Goal: Task Accomplishment & Management: Manage account settings

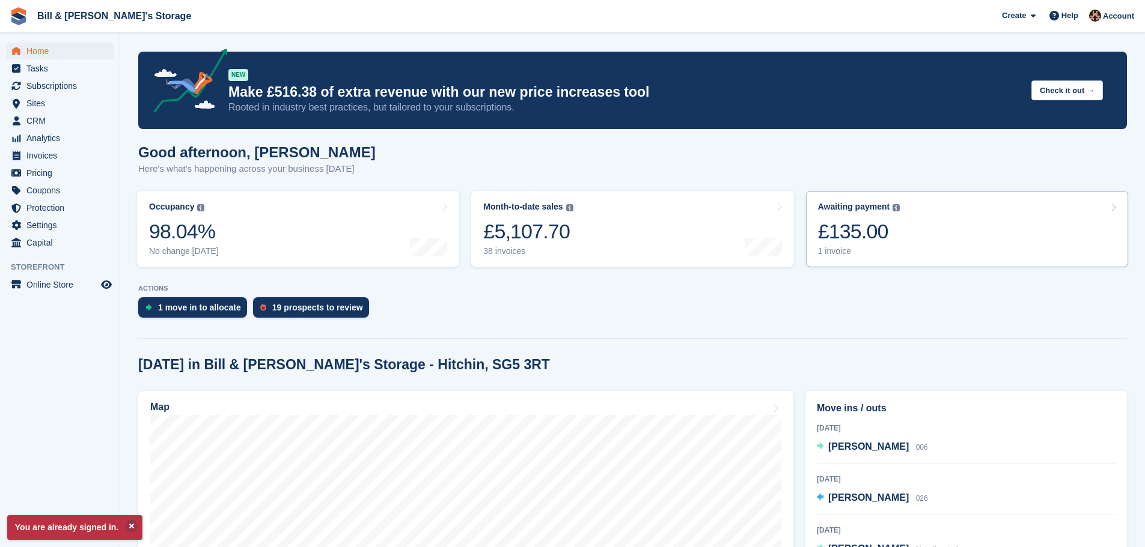
click at [862, 239] on div "£135.00" at bounding box center [859, 231] width 82 height 25
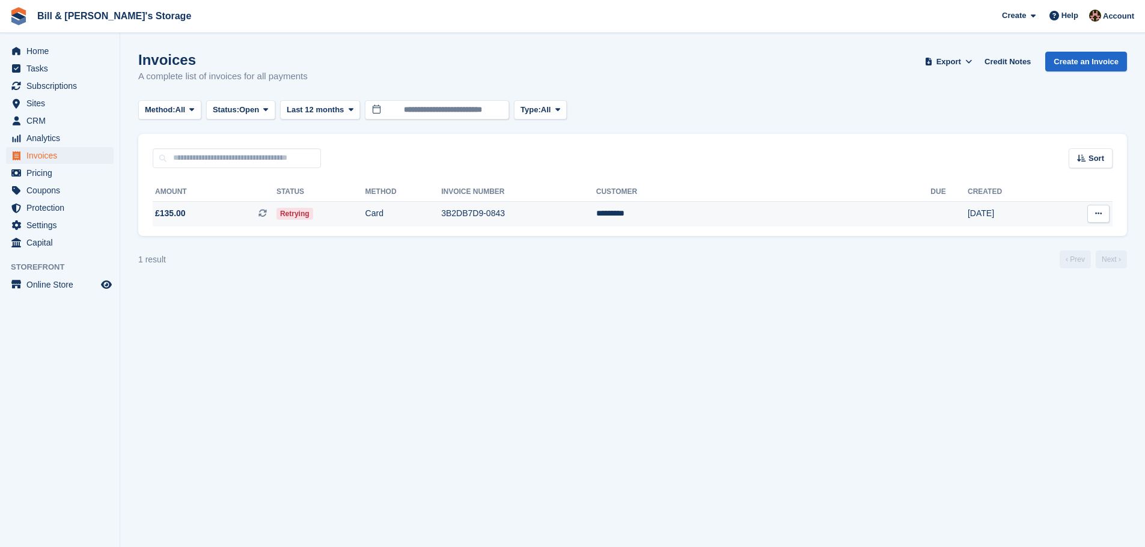
click at [276, 216] on span at bounding box center [267, 213] width 18 height 10
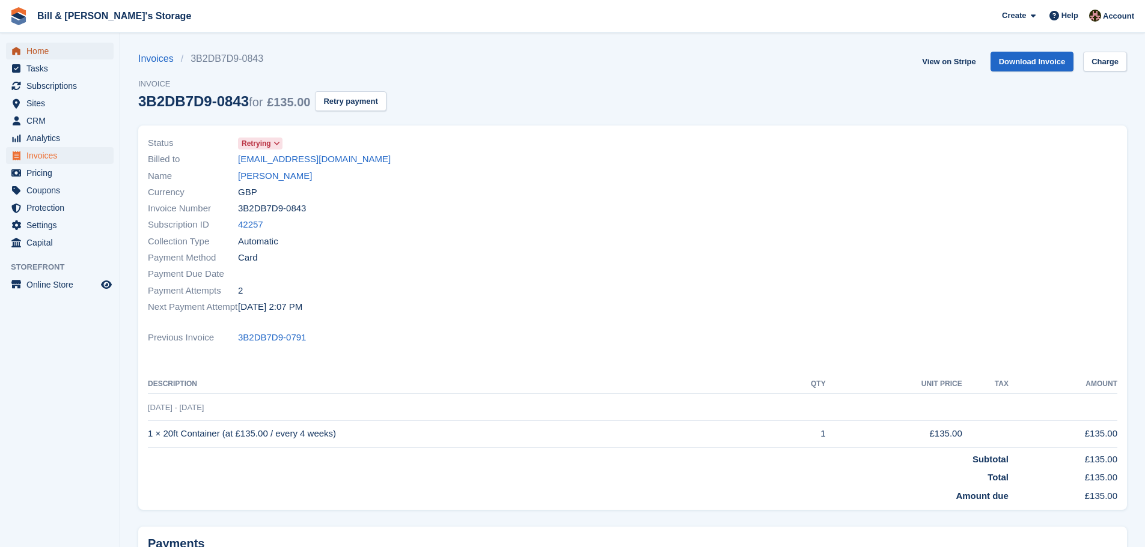
click at [51, 50] on span "Home" at bounding box center [62, 51] width 72 height 17
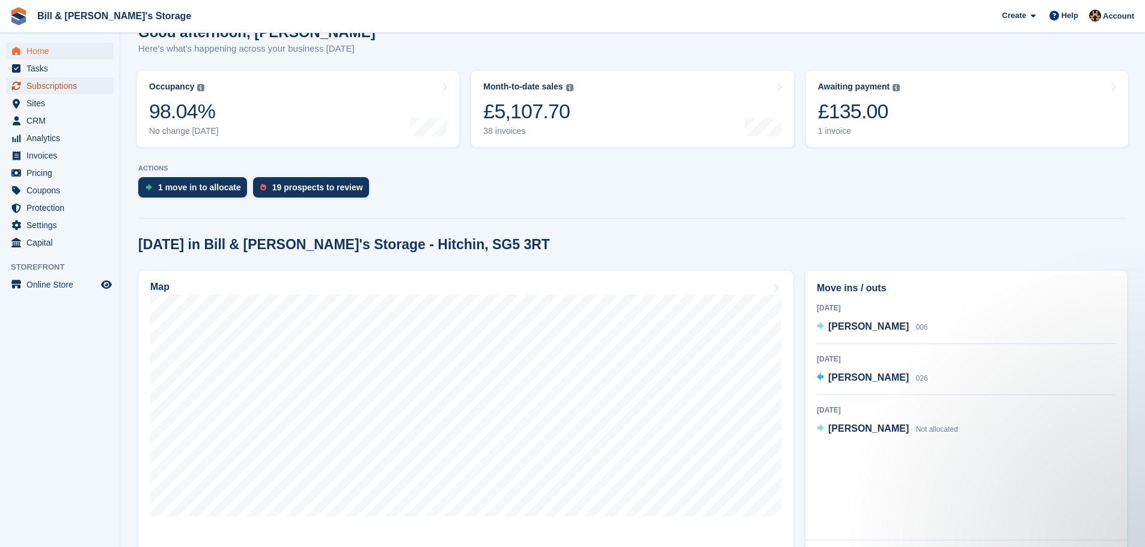
drag, startPoint x: 59, startPoint y: 88, endPoint x: 59, endPoint y: 81, distance: 7.2
click at [59, 88] on span "Subscriptions" at bounding box center [62, 86] width 72 height 17
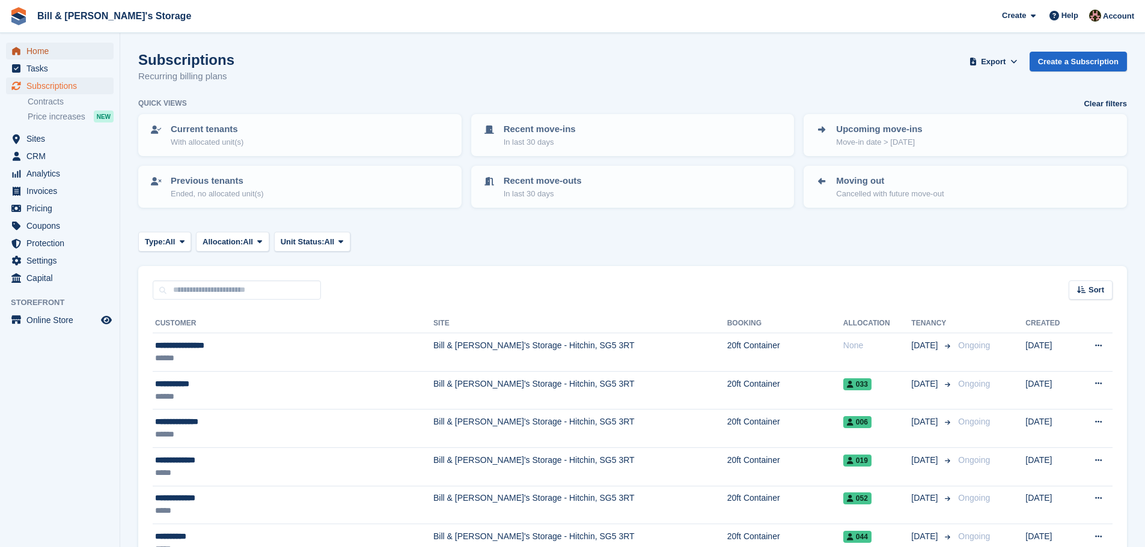
click at [67, 50] on span "Home" at bounding box center [62, 51] width 72 height 17
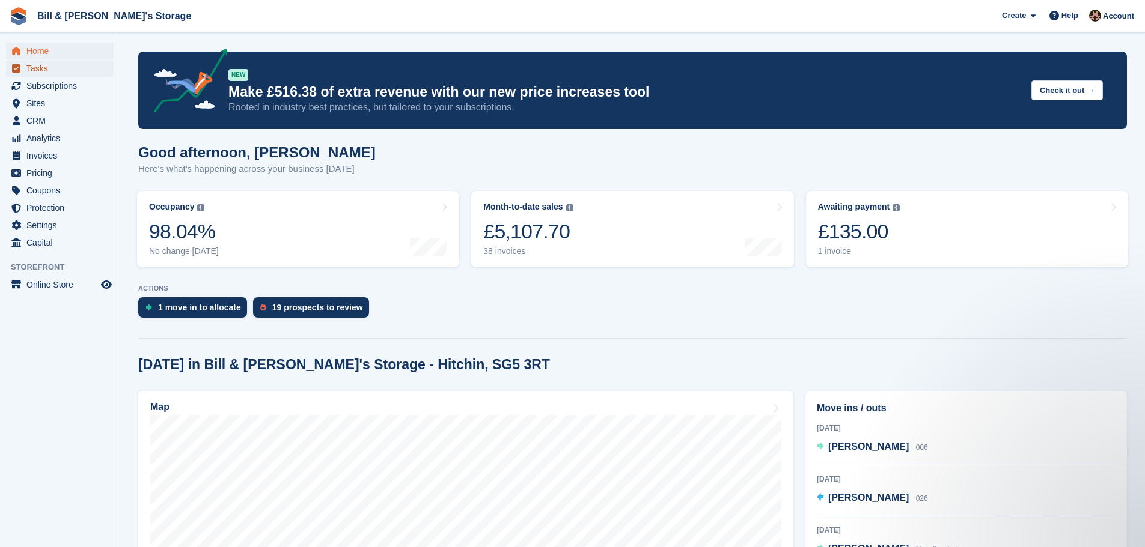
click at [53, 60] on span "Tasks" at bounding box center [62, 68] width 72 height 17
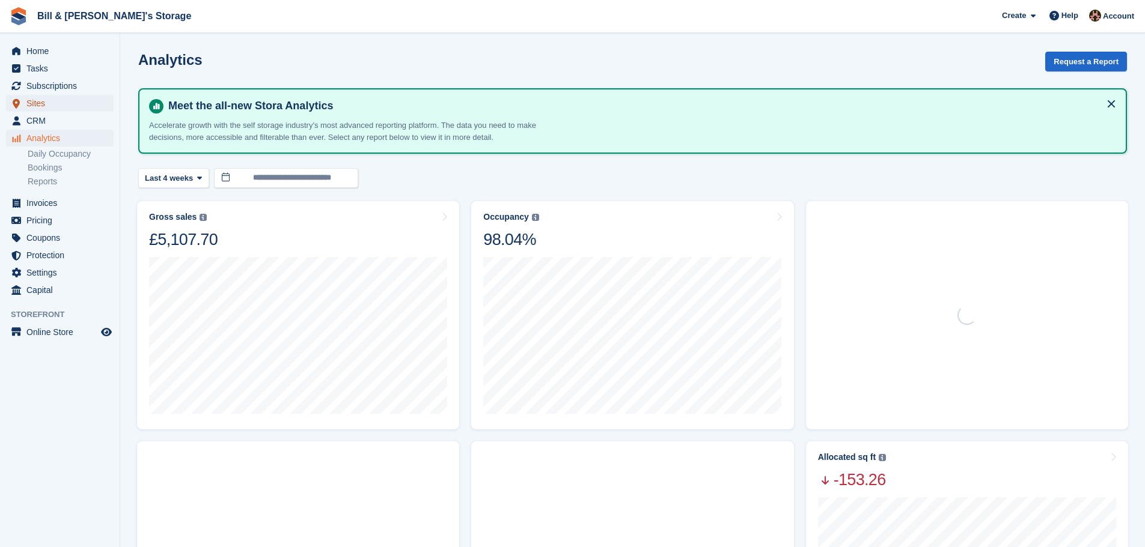
drag, startPoint x: 0, startPoint y: 0, endPoint x: 56, endPoint y: 99, distance: 113.8
click at [56, 99] on span "Sites" at bounding box center [62, 103] width 72 height 17
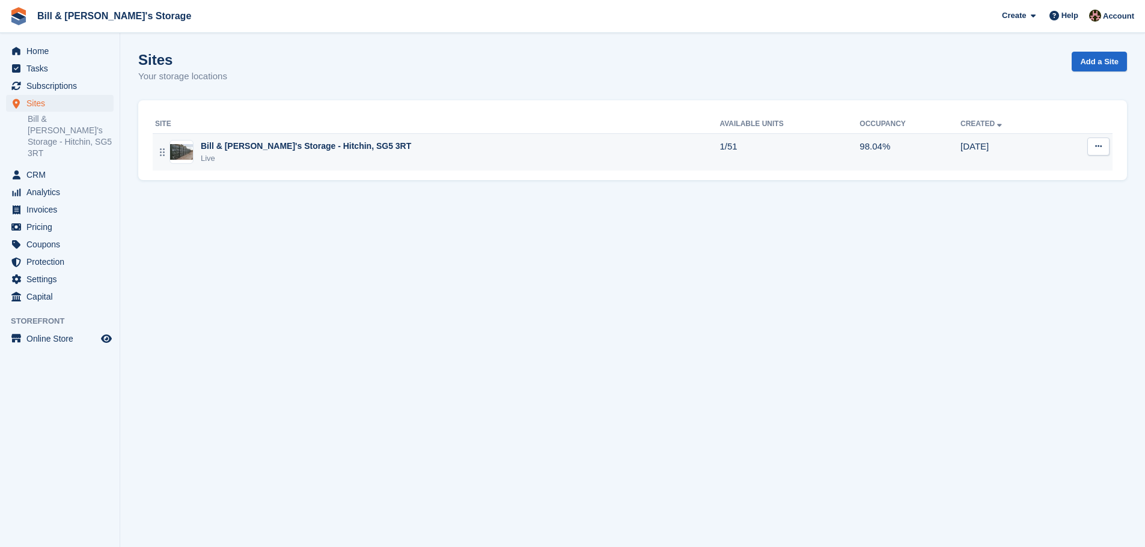
click at [252, 139] on td "Bill & [PERSON_NAME]'s Storage - Hitchin, SG5 3RT Live" at bounding box center [436, 151] width 567 height 37
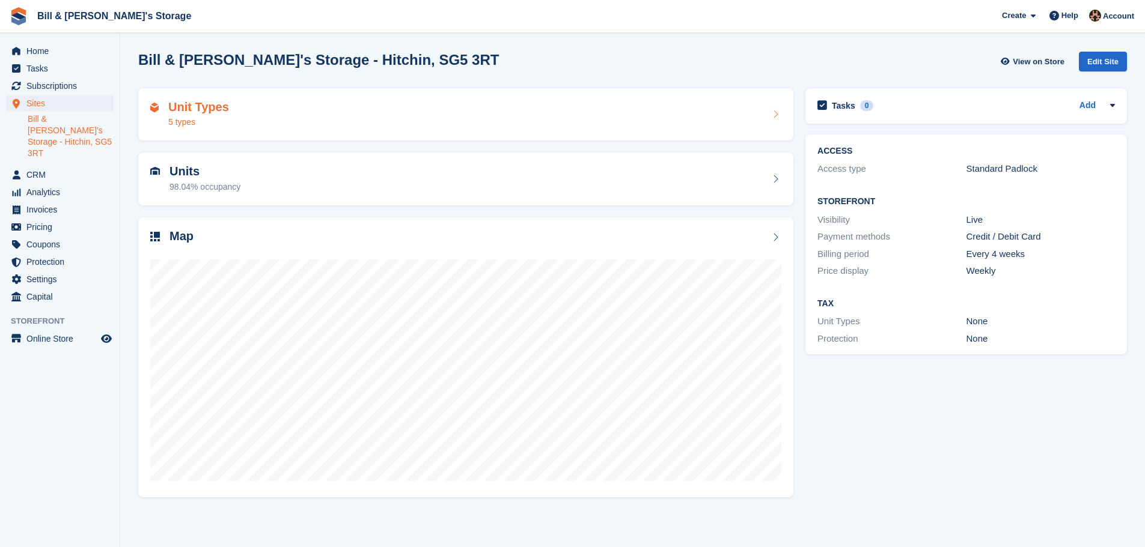
click at [230, 130] on div "Unit Types 5 types" at bounding box center [465, 114] width 655 height 53
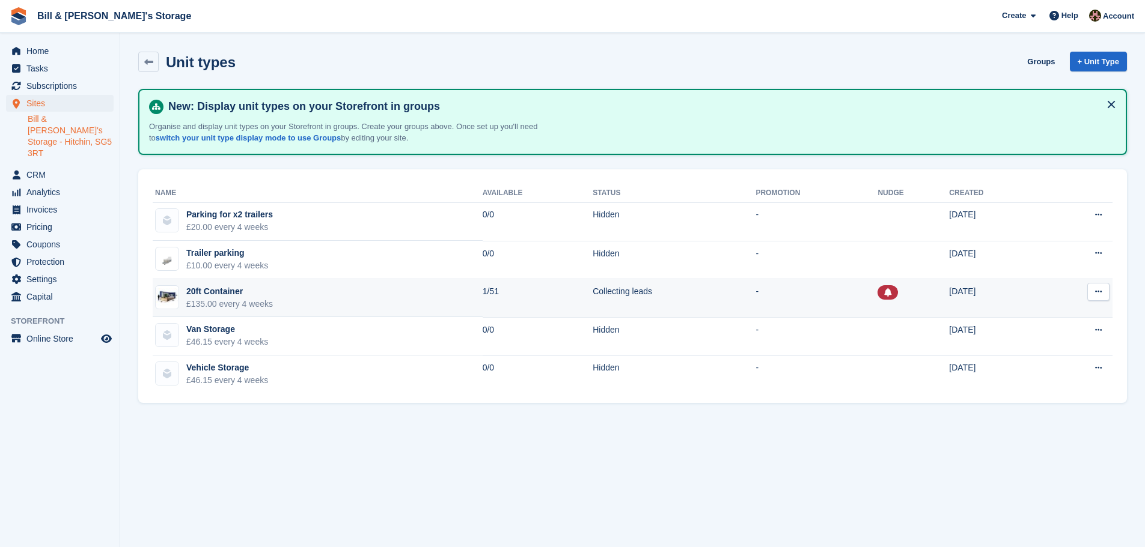
click at [199, 288] on div "20ft Container" at bounding box center [229, 291] width 87 height 13
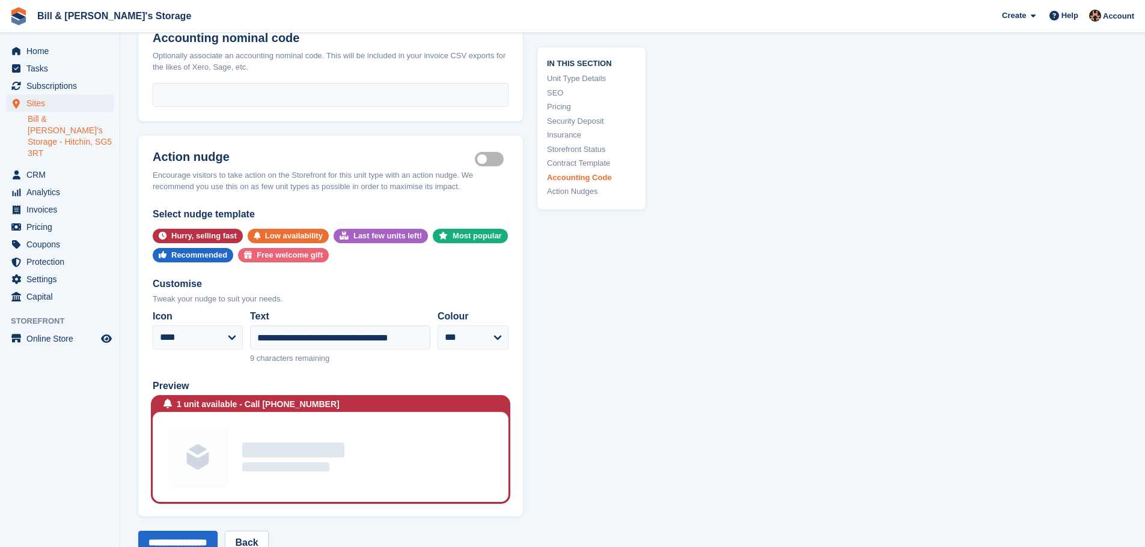
scroll to position [2163, 0]
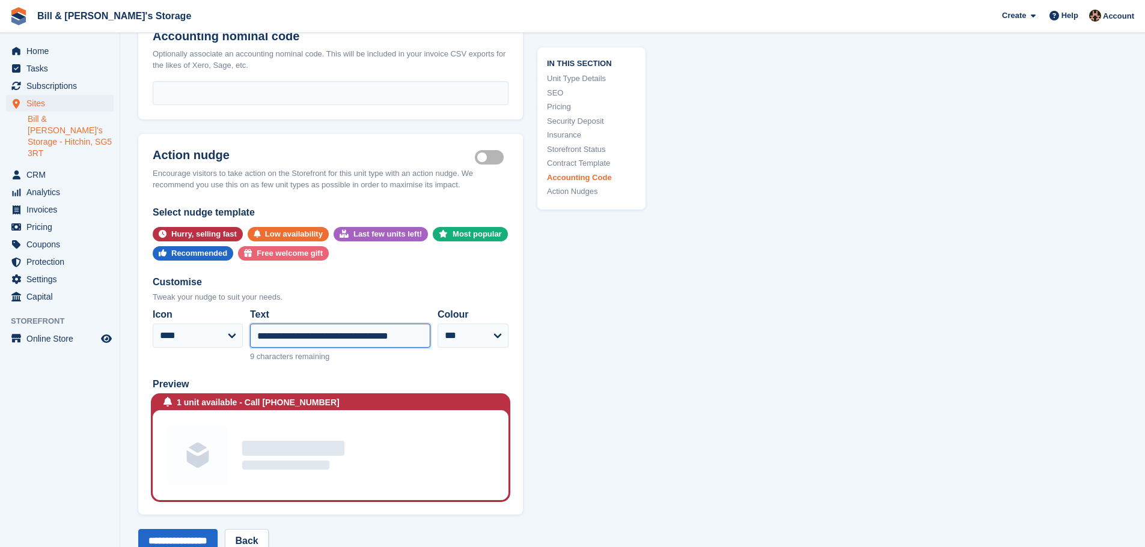
click at [302, 329] on input "**********" at bounding box center [340, 336] width 180 height 24
drag, startPoint x: 263, startPoint y: 330, endPoint x: 234, endPoint y: 329, distance: 28.9
click at [234, 329] on div "**********" at bounding box center [331, 335] width 356 height 65
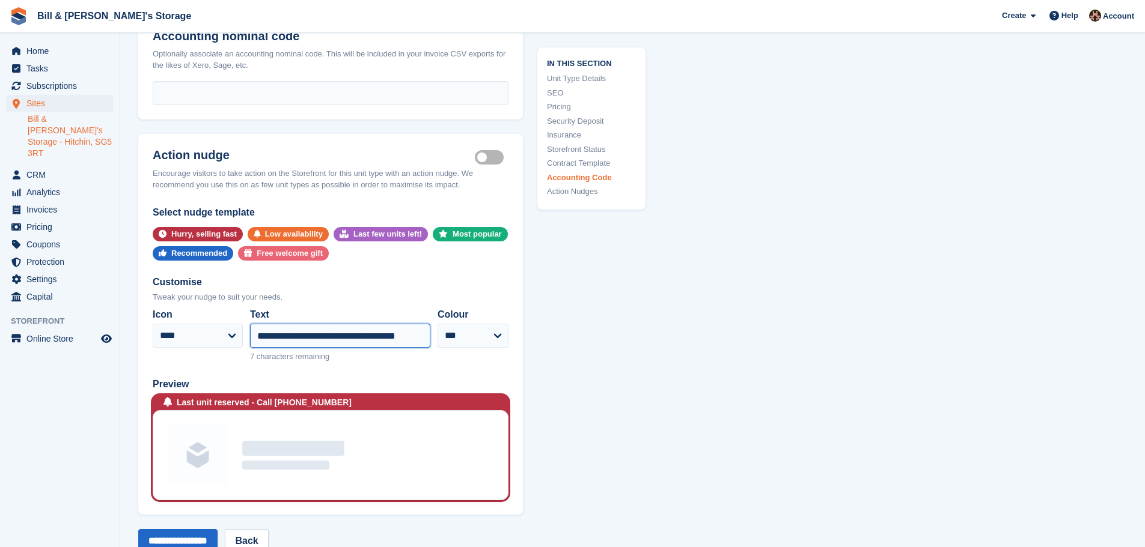
drag, startPoint x: 311, startPoint y: 326, endPoint x: 664, endPoint y: 373, distance: 356.4
click at [436, 326] on div "**********" at bounding box center [331, 335] width 356 height 65
type input "**********"
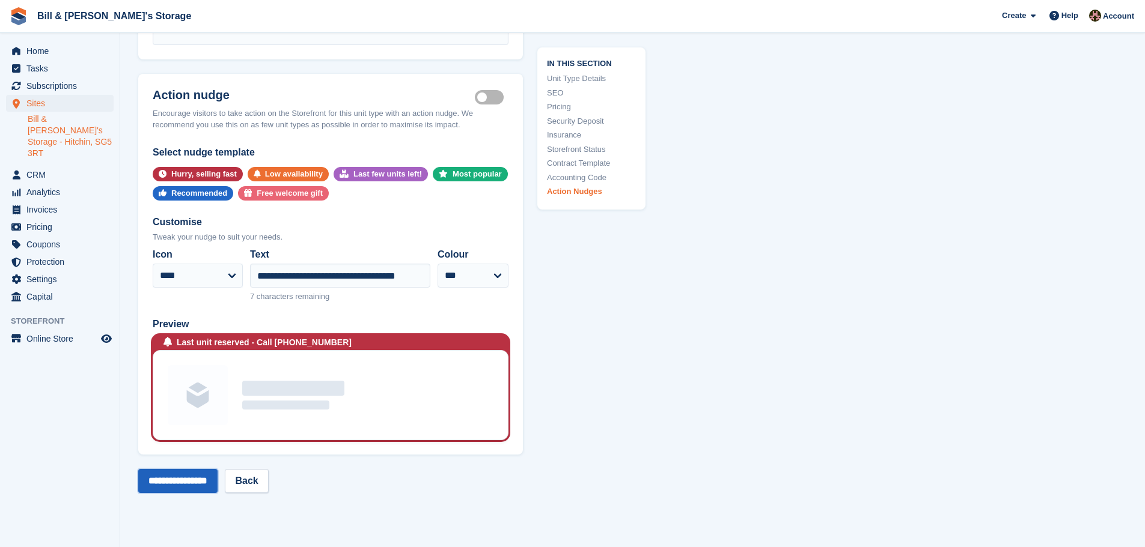
click at [197, 481] on input "**********" at bounding box center [177, 481] width 79 height 24
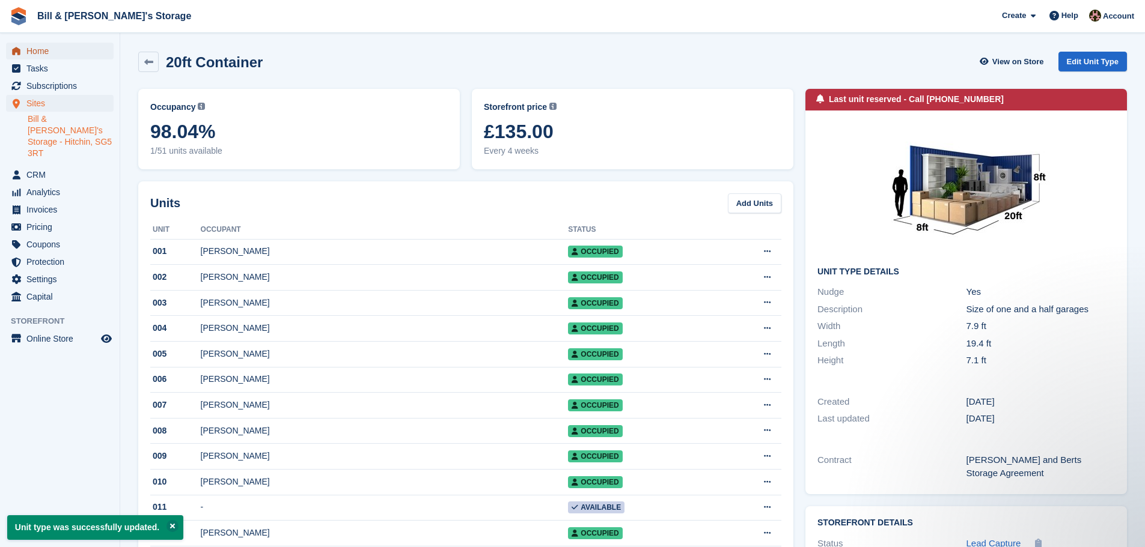
click at [28, 48] on span "Home" at bounding box center [62, 51] width 72 height 17
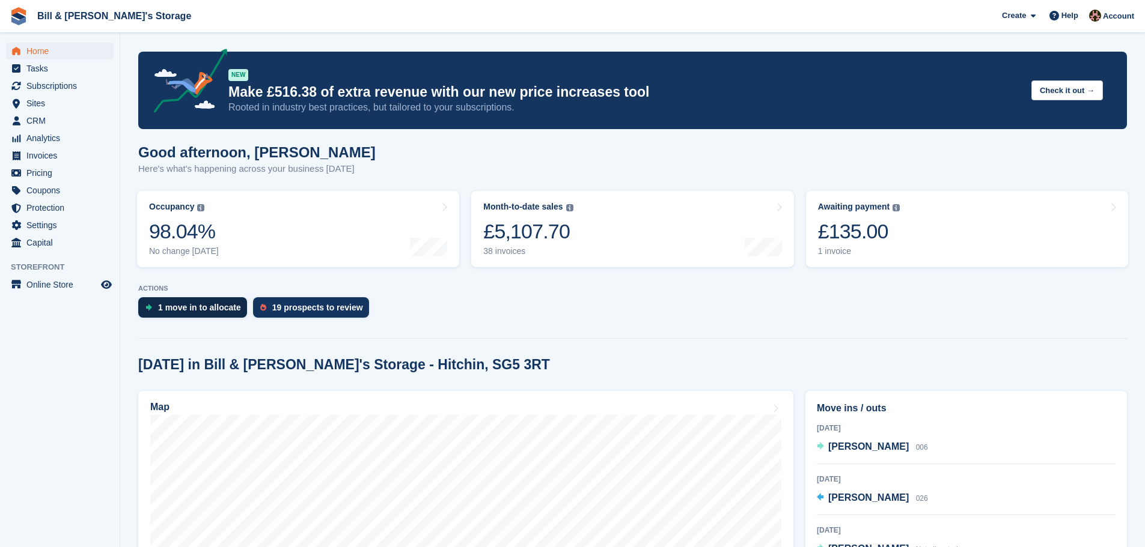
click at [163, 316] on div "1 move in to allocate" at bounding box center [192, 307] width 109 height 20
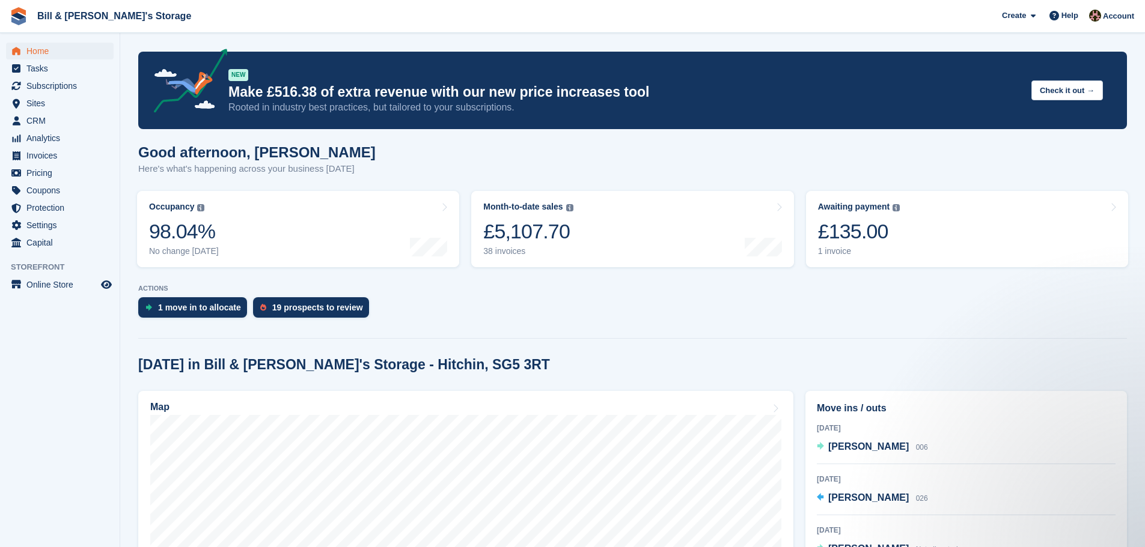
click at [927, 337] on div at bounding box center [632, 335] width 988 height 5
click at [49, 51] on span "Home" at bounding box center [62, 51] width 72 height 17
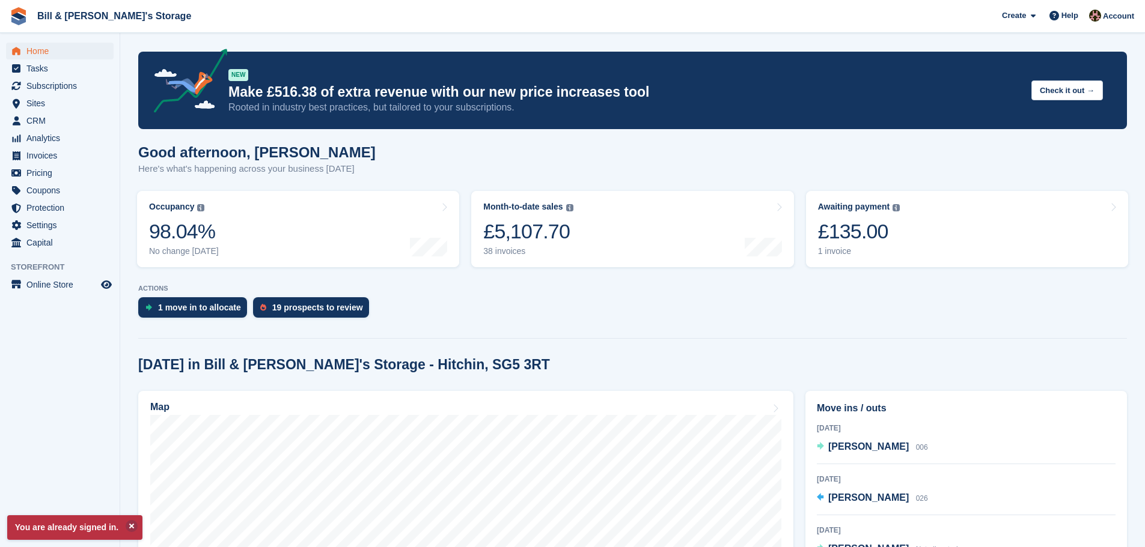
click at [43, 77] on ul "Tasks" at bounding box center [60, 68] width 120 height 17
click at [39, 91] on span "Subscriptions" at bounding box center [62, 86] width 72 height 17
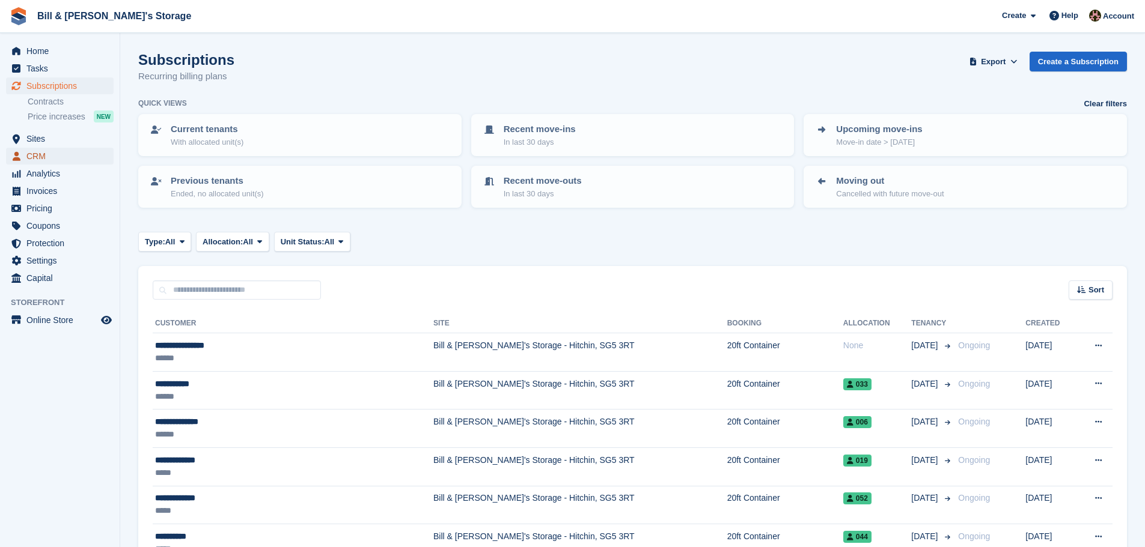
click at [51, 150] on span "CRM" at bounding box center [62, 156] width 72 height 17
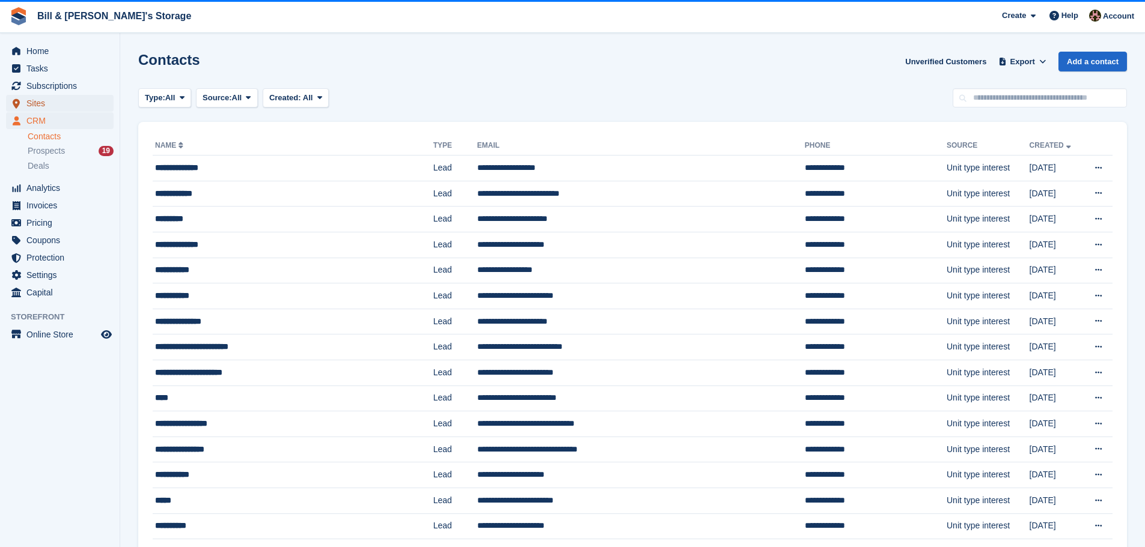
click at [38, 105] on span "Sites" at bounding box center [62, 103] width 72 height 17
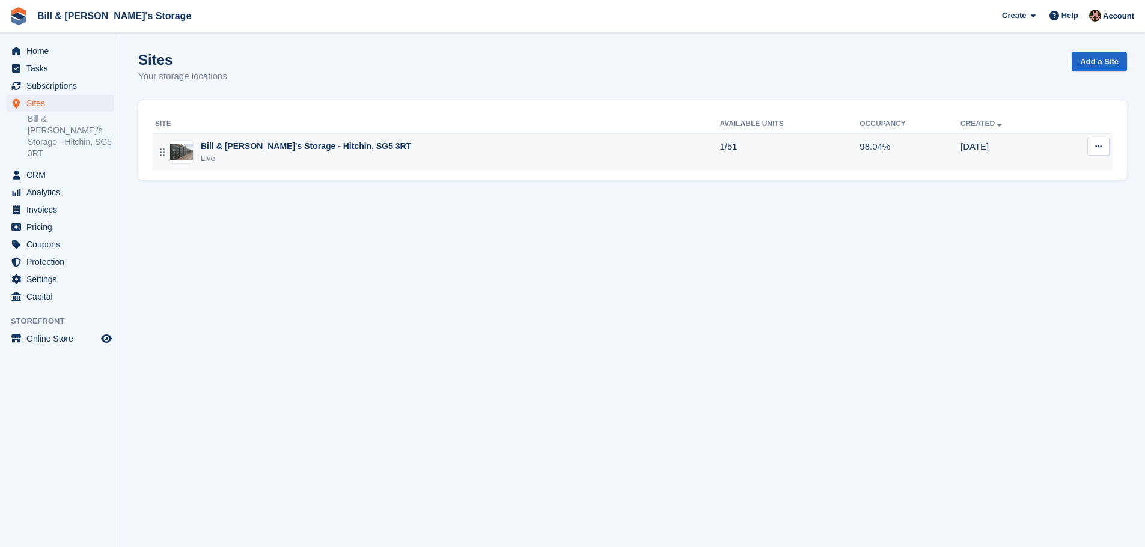
click at [370, 148] on div "Bill & Bert's Storage - Hitchin, SG5 3RT Live" at bounding box center [437, 152] width 564 height 25
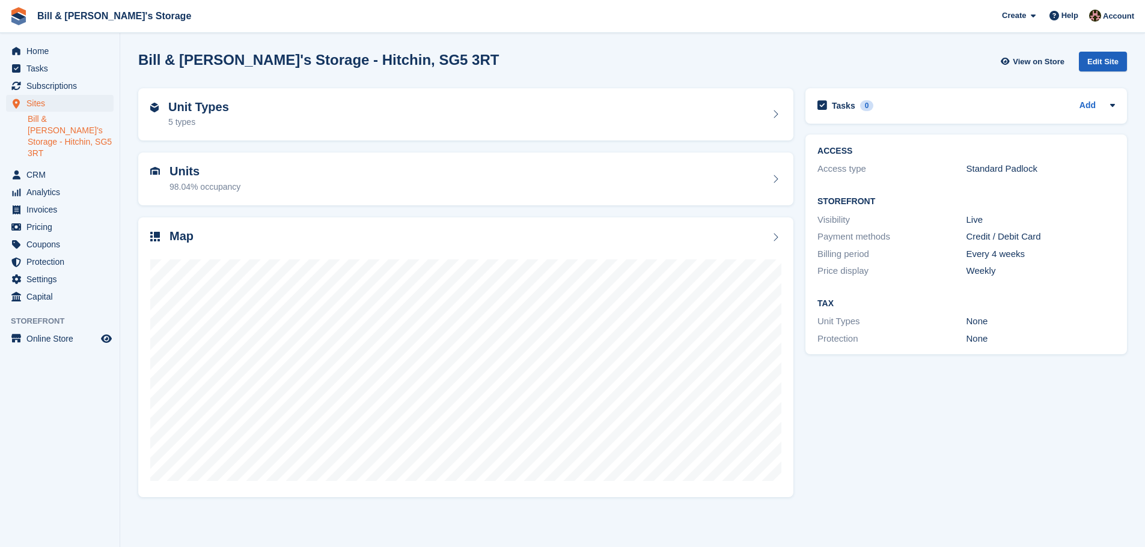
click at [1103, 56] on div "Edit Site" at bounding box center [1103, 62] width 48 height 20
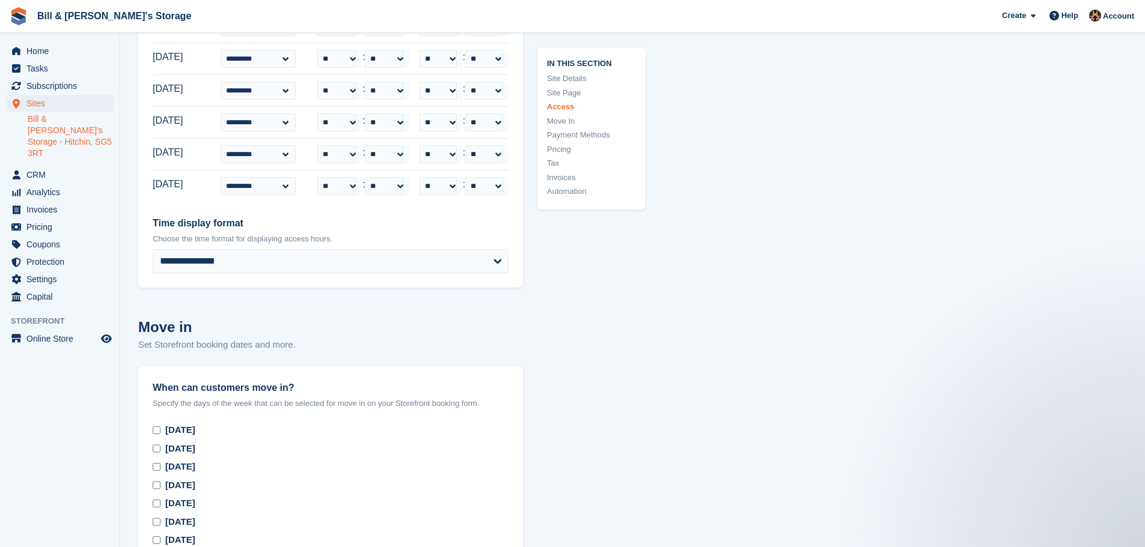
scroll to position [3004, 0]
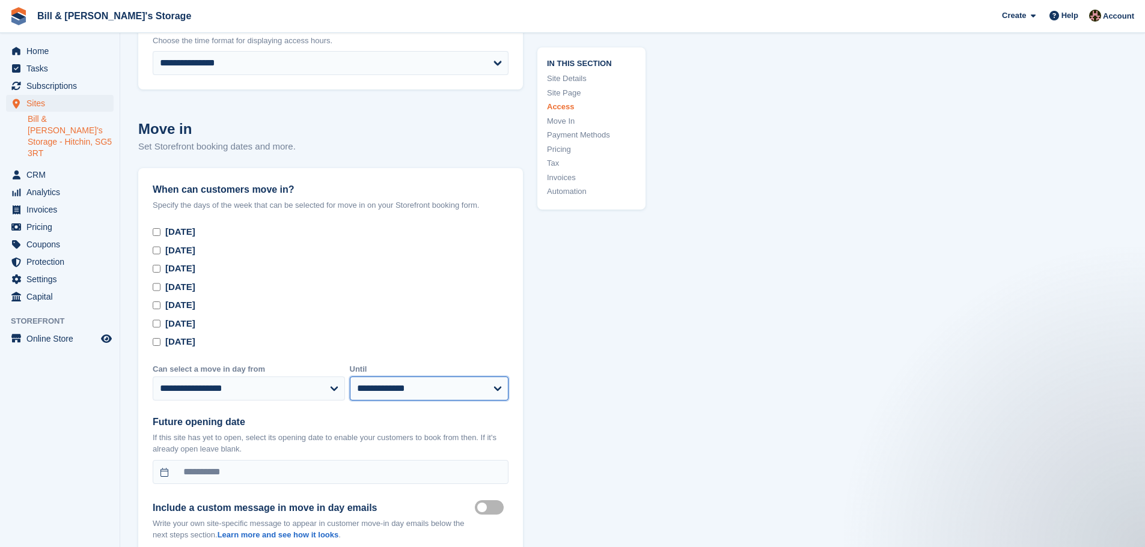
click at [415, 382] on select "**********" at bounding box center [429, 389] width 159 height 24
select select "*"
click at [350, 377] on select "**********" at bounding box center [429, 389] width 159 height 24
click at [152, 284] on div "**********" at bounding box center [330, 362] width 385 height 388
click at [162, 284] on div "Thursday" at bounding box center [331, 288] width 356 height 14
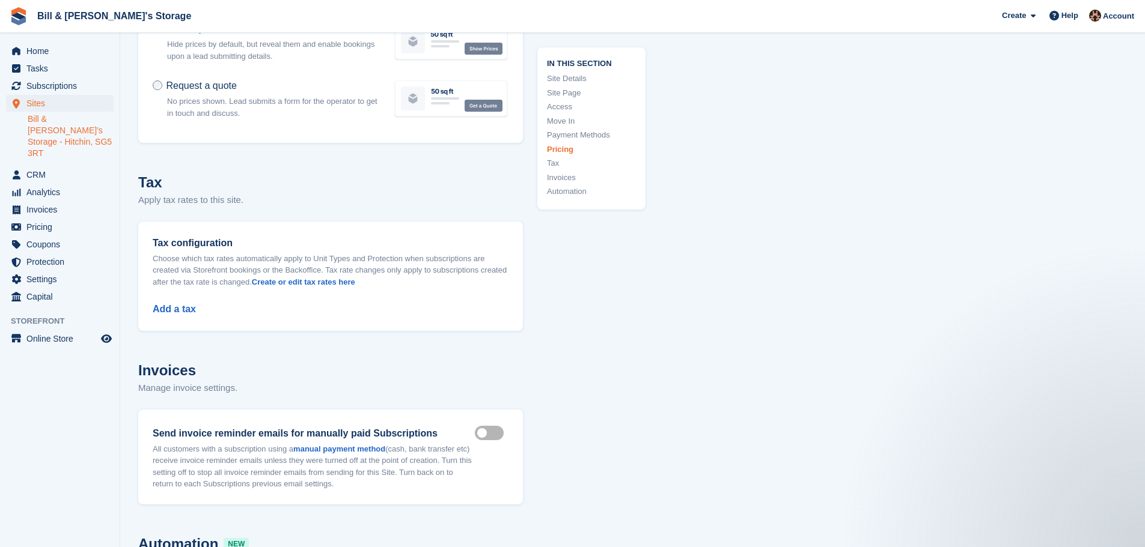
scroll to position [4446, 0]
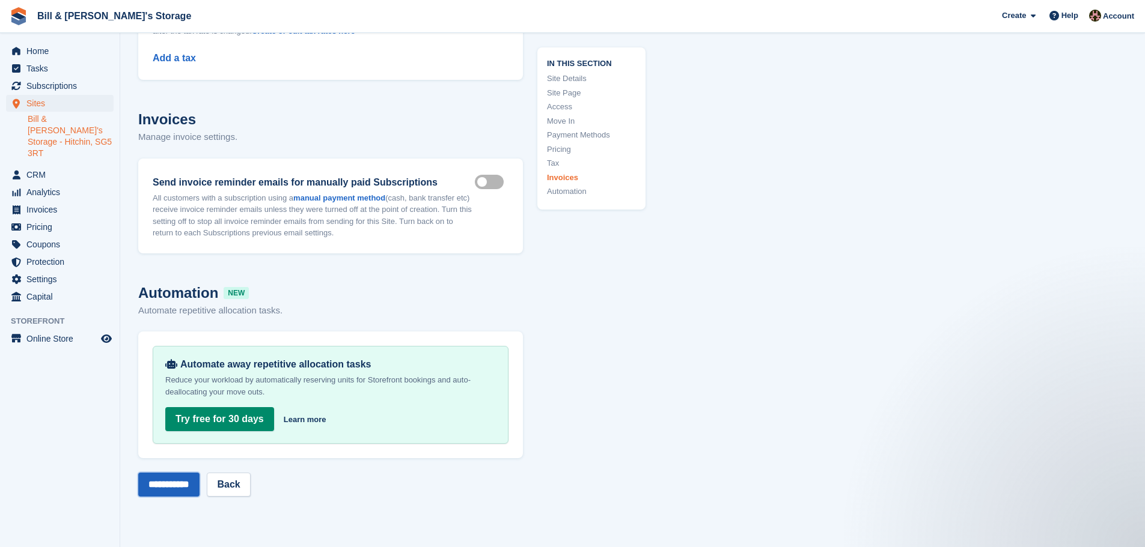
click at [189, 473] on input "**********" at bounding box center [168, 485] width 61 height 24
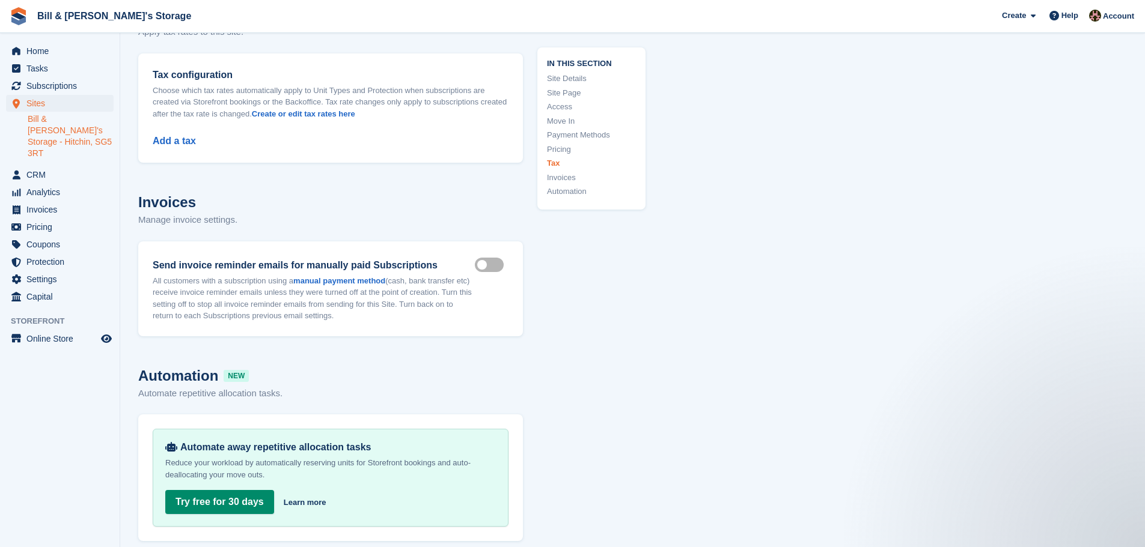
scroll to position [4146, 0]
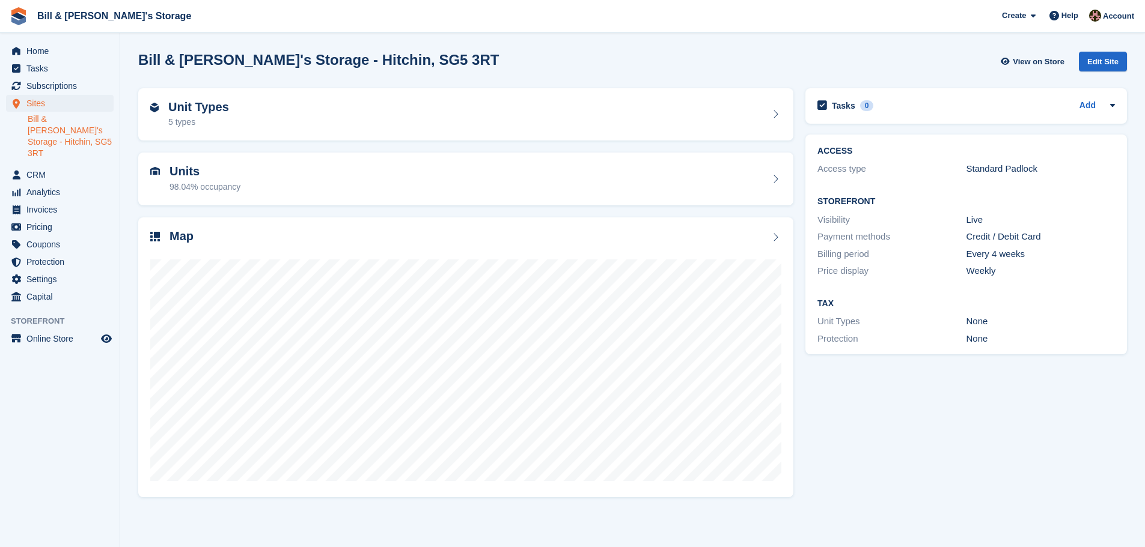
click at [60, 42] on div "Home Tasks Subscriptions Subscriptions Subscriptions Contracts Price increases …" at bounding box center [60, 172] width 120 height 268
click at [59, 52] on span "Home" at bounding box center [62, 51] width 72 height 17
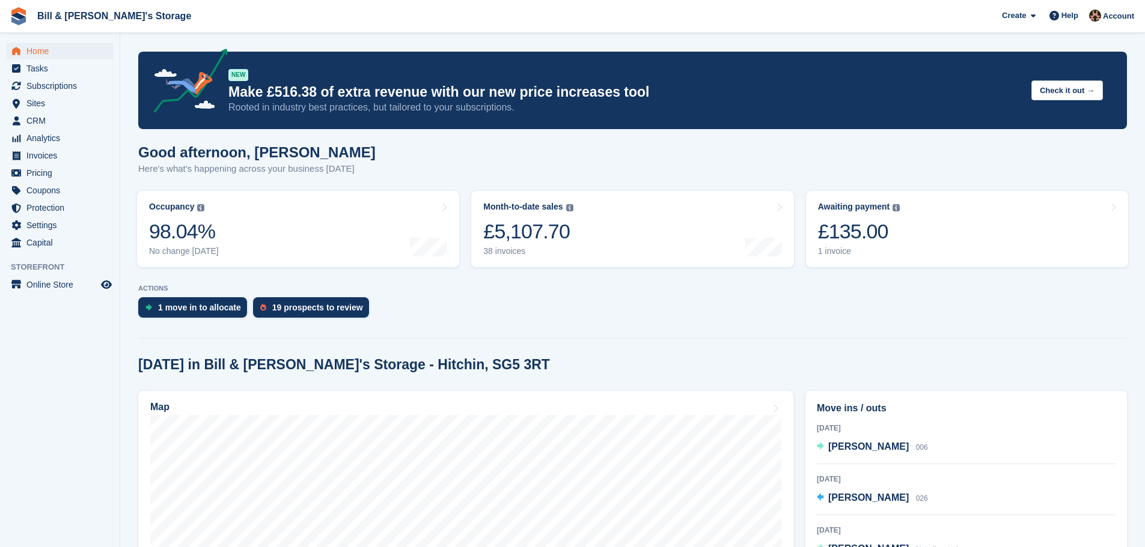
click at [761, 314] on div "1 move in to allocate 19 prospects to review" at bounding box center [632, 310] width 988 height 26
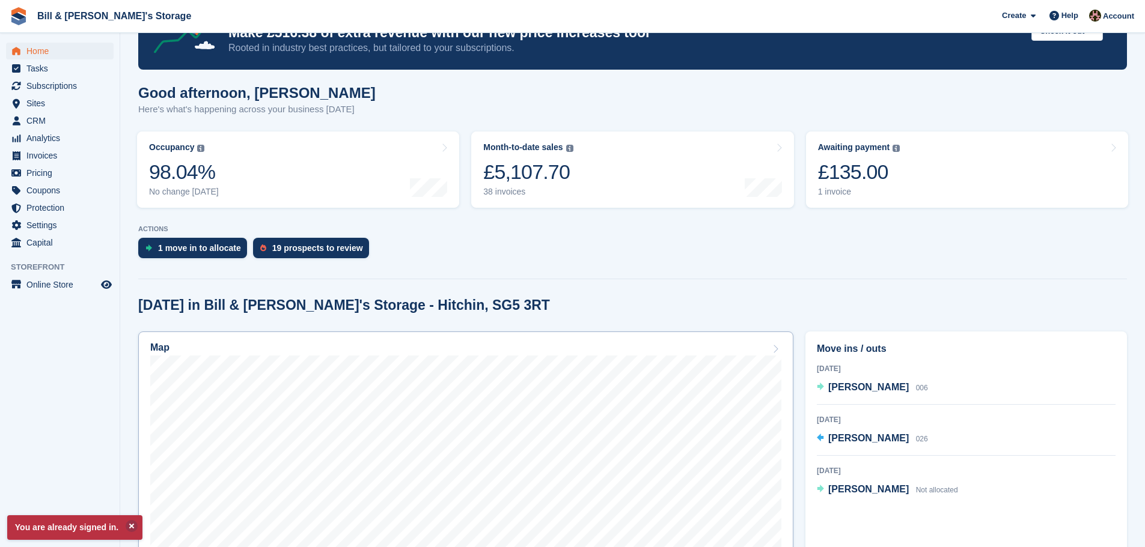
scroll to position [60, 0]
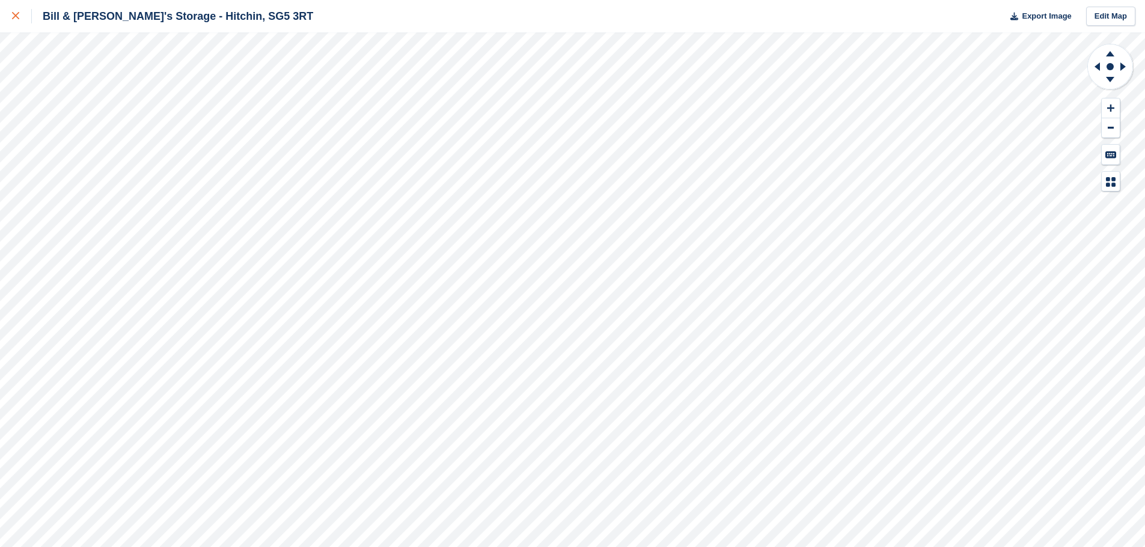
click at [19, 19] on div at bounding box center [22, 16] width 20 height 14
click at [161, 108] on div "Bill & [PERSON_NAME]'s Storage - Hitchin, SG5 3RT Export Image Edit Map" at bounding box center [572, 273] width 1145 height 547
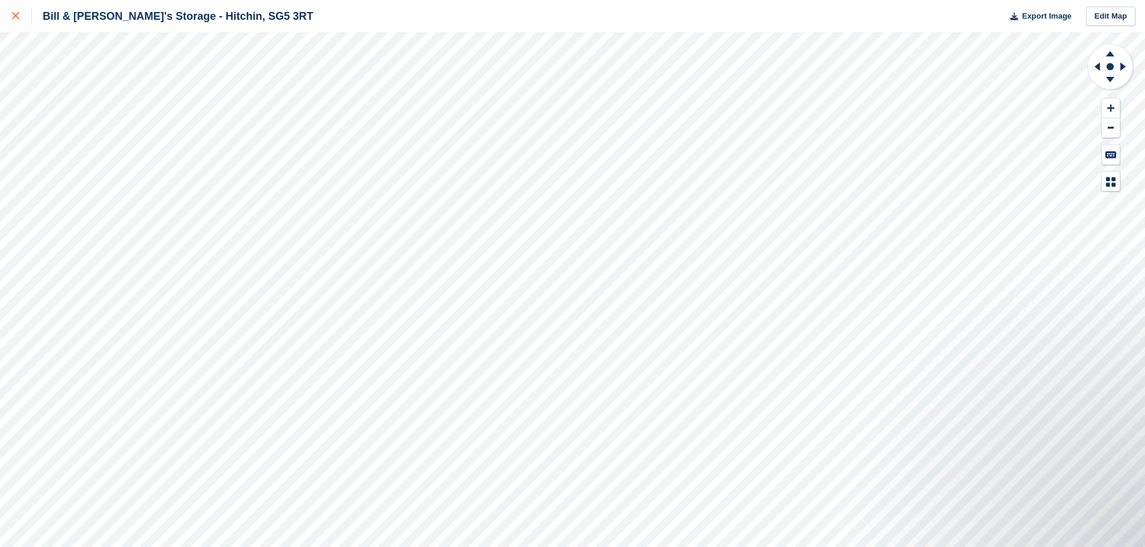
click at [21, 19] on div at bounding box center [22, 16] width 20 height 14
